Goal: Navigation & Orientation: Understand site structure

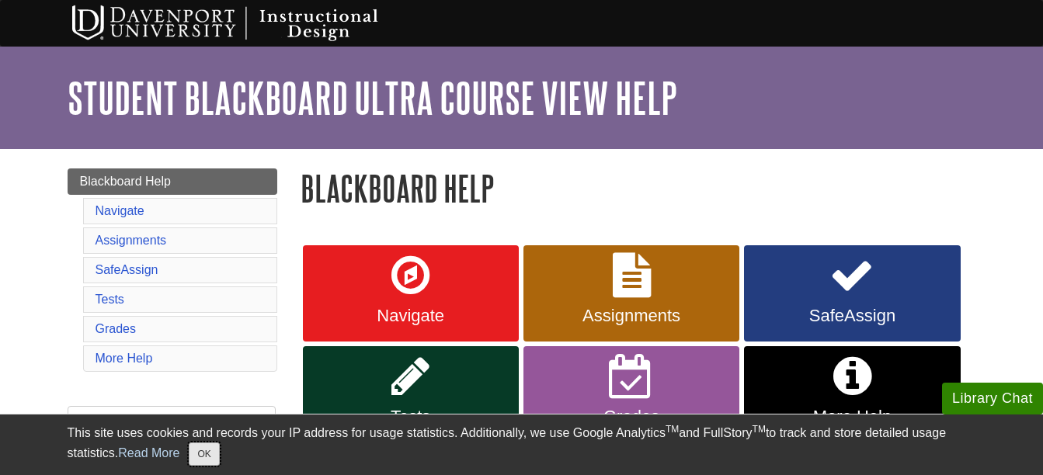
click at [202, 452] on button "OK" at bounding box center [204, 454] width 30 height 23
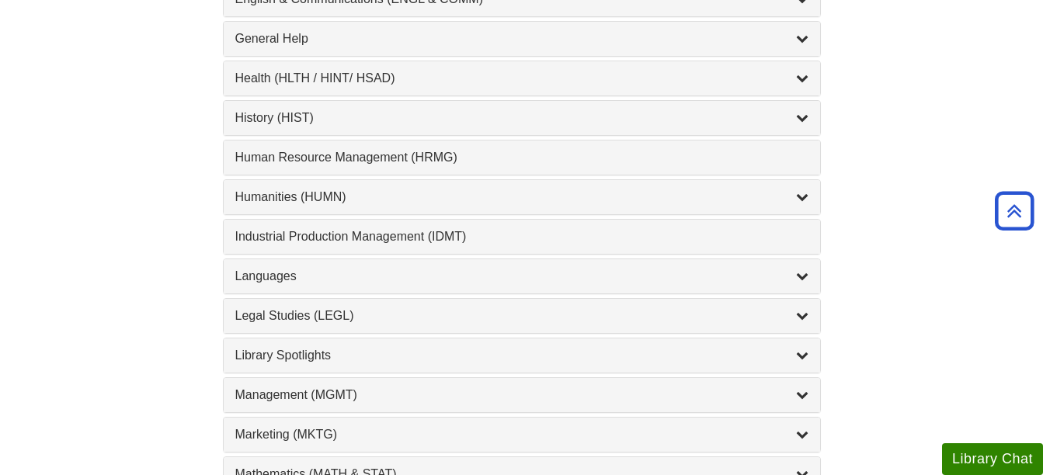
scroll to position [777, 0]
